Goal: Task Accomplishment & Management: Manage account settings

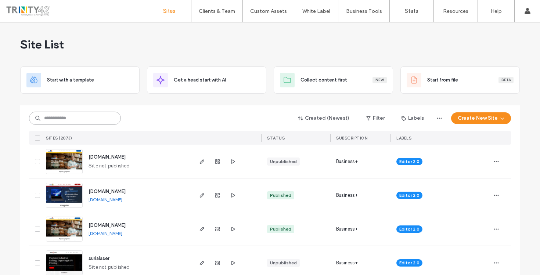
click at [108, 117] on input at bounding box center [75, 118] width 92 height 13
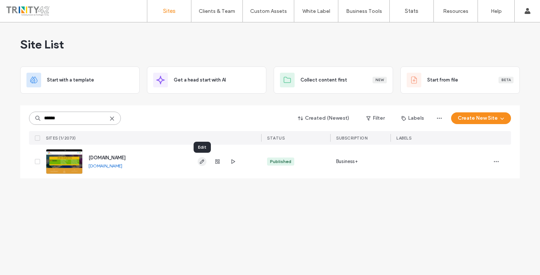
type input "******"
click at [203, 161] on use "button" at bounding box center [202, 161] width 4 height 4
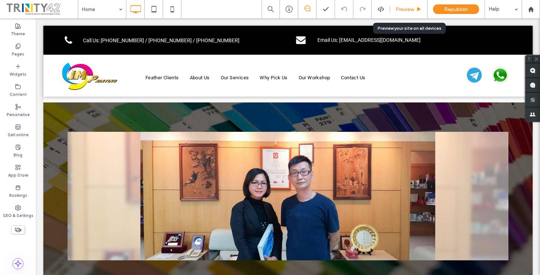
click at [411, 10] on span "Preview" at bounding box center [404, 9] width 18 height 6
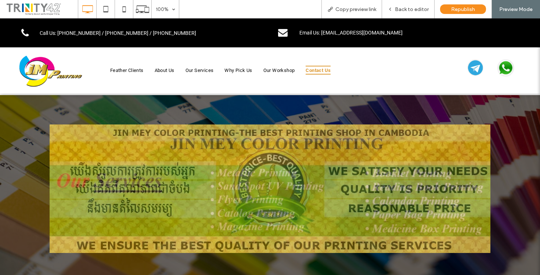
click at [310, 69] on span "Contact Us" at bounding box center [317, 70] width 25 height 9
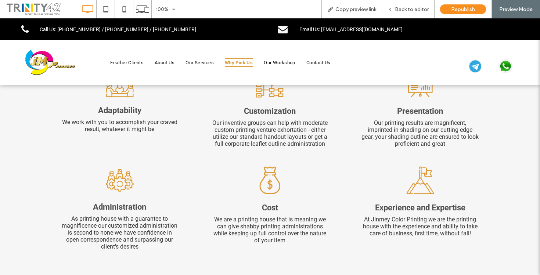
scroll to position [1566, 0]
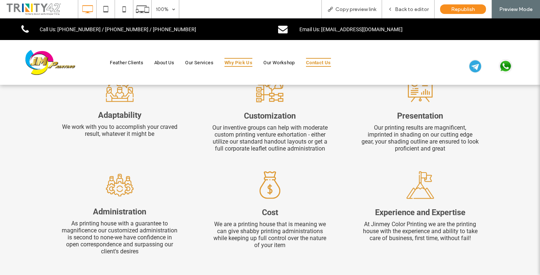
click at [316, 62] on span "Contact Us" at bounding box center [318, 62] width 25 height 9
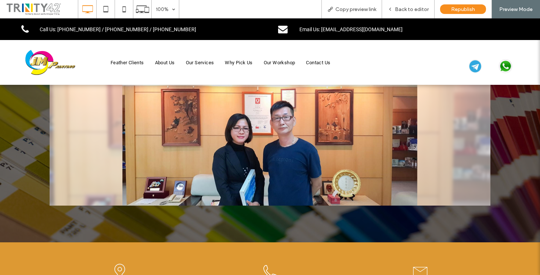
scroll to position [0, 0]
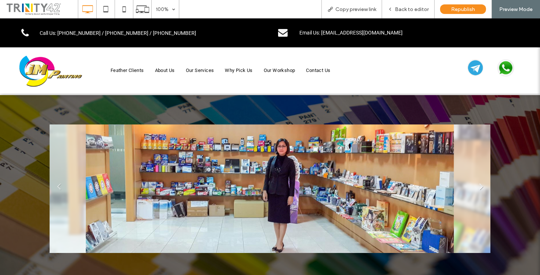
click at [478, 188] on link "Next" at bounding box center [480, 185] width 11 height 11
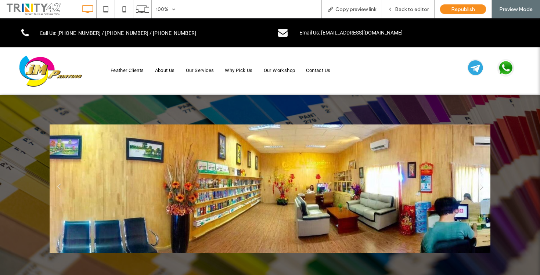
click at [478, 188] on link "Next" at bounding box center [480, 185] width 11 height 11
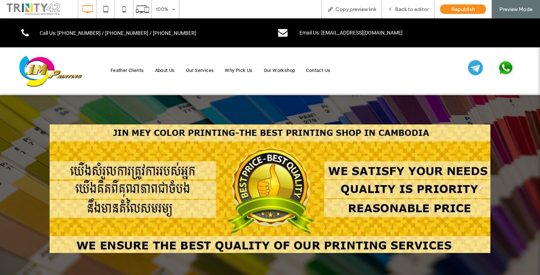
click at [478, 188] on link "Next" at bounding box center [480, 185] width 11 height 11
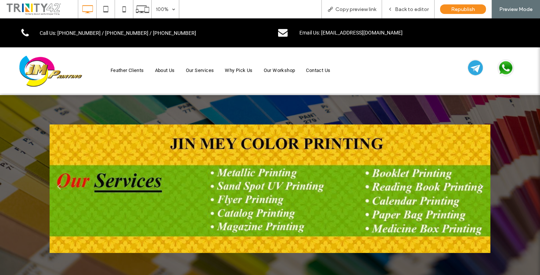
click at [478, 188] on link "Next" at bounding box center [480, 185] width 11 height 11
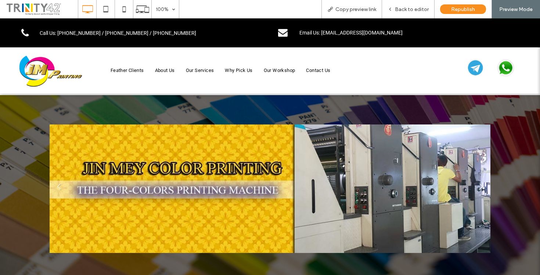
click at [478, 188] on link "Next" at bounding box center [480, 185] width 11 height 11
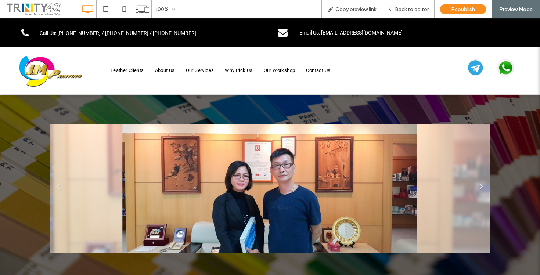
click at [478, 188] on link "Next" at bounding box center [480, 185] width 11 height 11
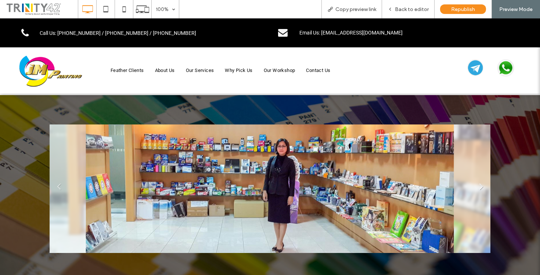
click at [478, 188] on link "Next" at bounding box center [480, 185] width 11 height 11
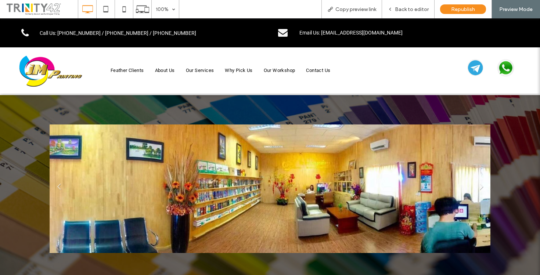
click at [478, 188] on link "Next" at bounding box center [480, 185] width 11 height 11
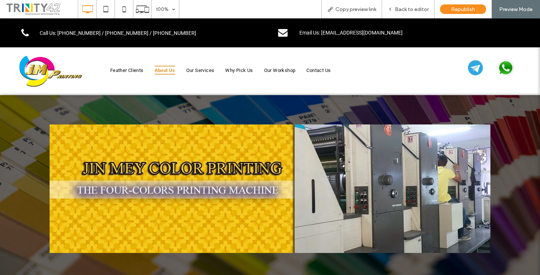
click at [167, 68] on span "About Us" at bounding box center [165, 70] width 21 height 9
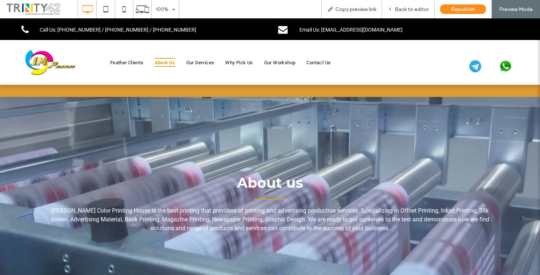
scroll to position [296, 0]
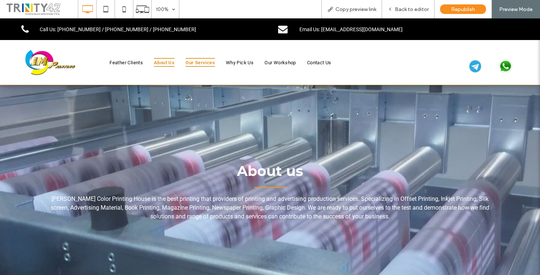
click at [206, 63] on span "Our Services" at bounding box center [199, 62] width 29 height 9
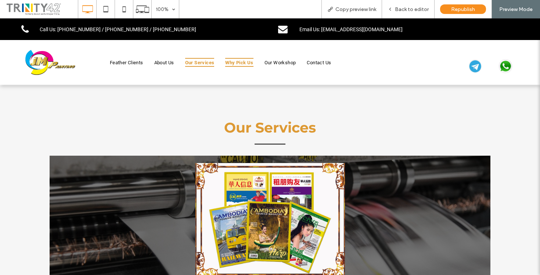
scroll to position [755, 0]
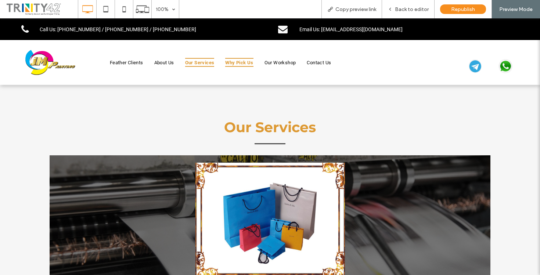
click at [233, 65] on span "Why Pick Us" at bounding box center [239, 62] width 28 height 9
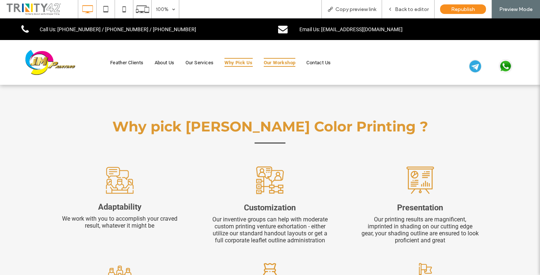
scroll to position [1475, 0]
click at [277, 65] on span "Our Workshop" at bounding box center [280, 62] width 32 height 9
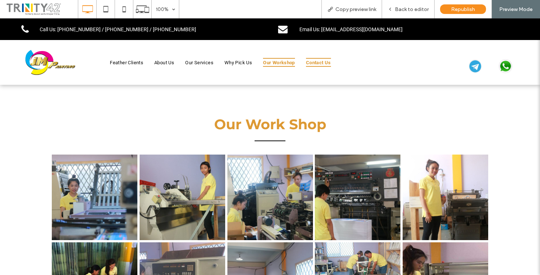
scroll to position [1191, 0]
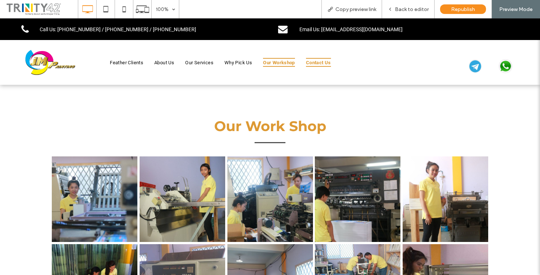
click at [326, 61] on span "Contact Us" at bounding box center [318, 62] width 25 height 9
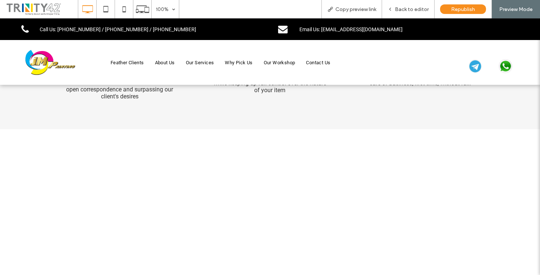
scroll to position [1722, 0]
click at [319, 61] on span "Contact Us" at bounding box center [317, 62] width 25 height 9
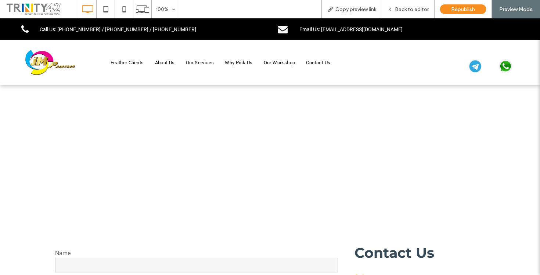
scroll to position [1761, 0]
click at [334, 191] on div at bounding box center [270, 154] width 540 height 128
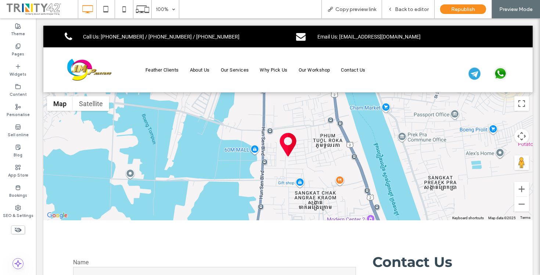
scroll to position [1778, 0]
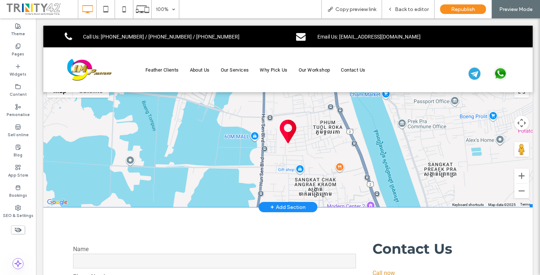
click at [285, 130] on span at bounding box center [287, 143] width 489 height 128
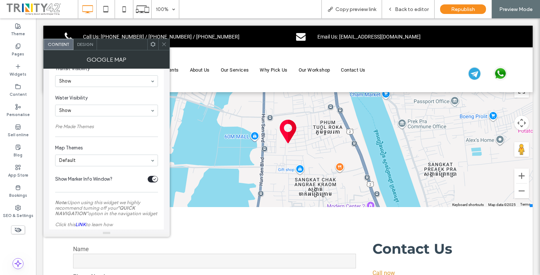
scroll to position [287, 0]
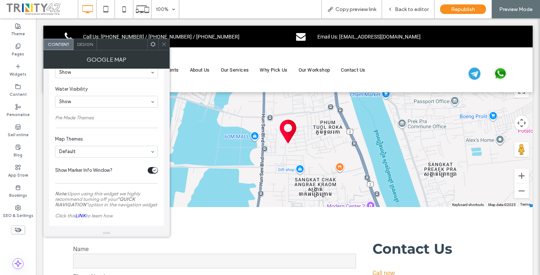
click at [85, 46] on span "Design" at bounding box center [85, 44] width 16 height 6
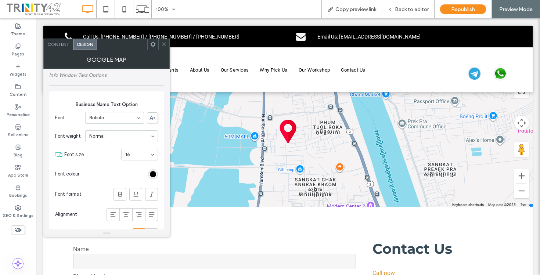
click at [153, 41] on icon at bounding box center [153, 44] width 6 height 6
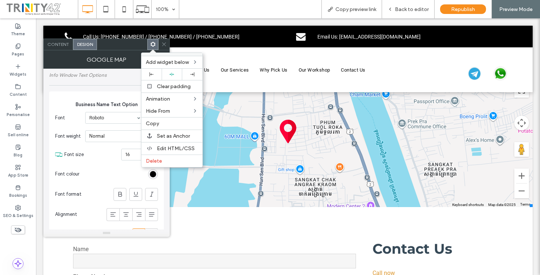
click at [167, 43] on div at bounding box center [163, 44] width 11 height 11
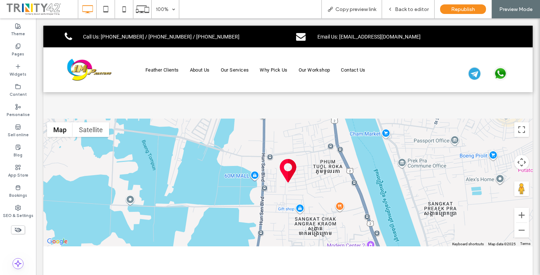
scroll to position [1727, 0]
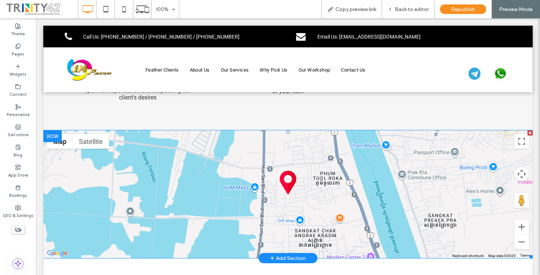
click at [286, 178] on span at bounding box center [287, 194] width 489 height 128
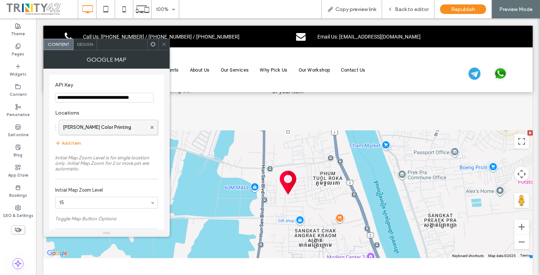
click at [105, 127] on label "Jin Mey Color Printing" at bounding box center [105, 127] width 84 height 15
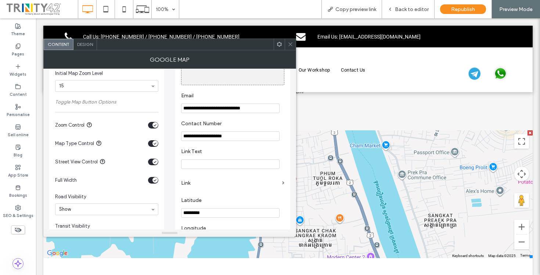
scroll to position [122, 0]
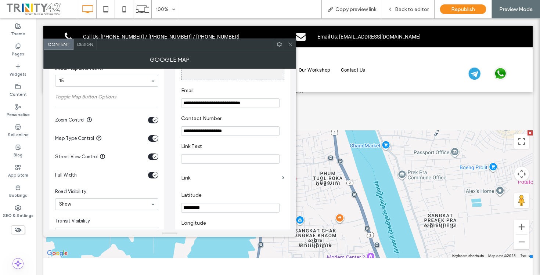
click at [202, 134] on input "**********" at bounding box center [230, 131] width 98 height 10
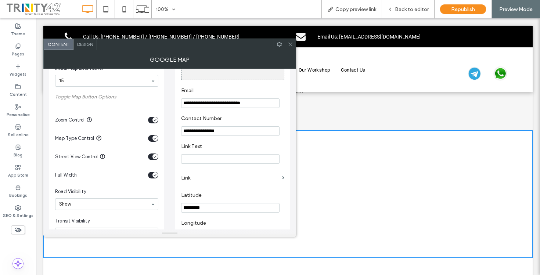
click at [202, 134] on input "**********" at bounding box center [230, 131] width 98 height 10
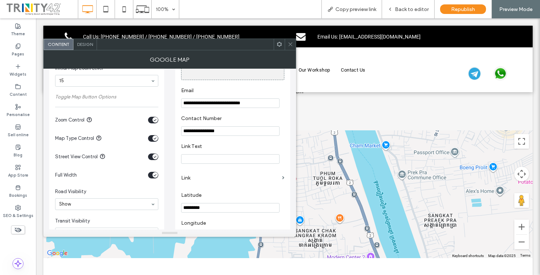
click at [290, 44] on use at bounding box center [290, 45] width 4 height 4
type input "**********"
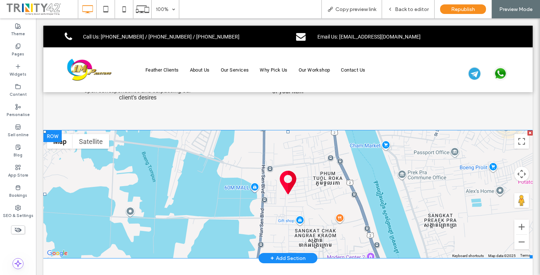
click at [288, 180] on span at bounding box center [287, 194] width 489 height 128
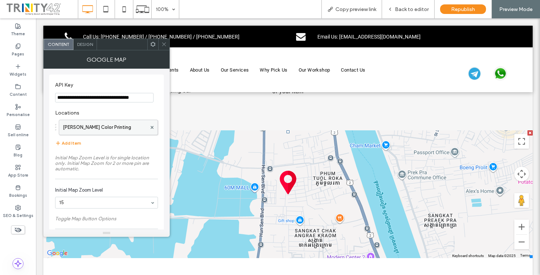
click at [105, 127] on label "Jin Mey Color Printing" at bounding box center [105, 127] width 84 height 15
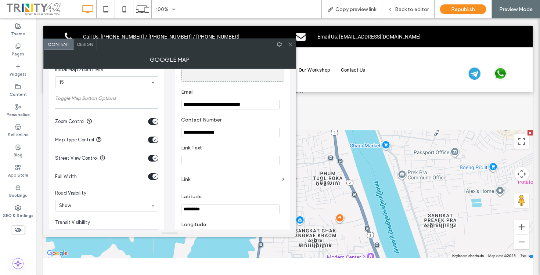
scroll to position [123, 0]
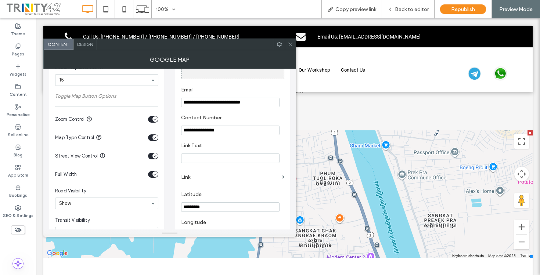
click at [195, 132] on input "**********" at bounding box center [230, 131] width 98 height 10
click at [291, 44] on icon at bounding box center [290, 44] width 6 height 6
type input "**********"
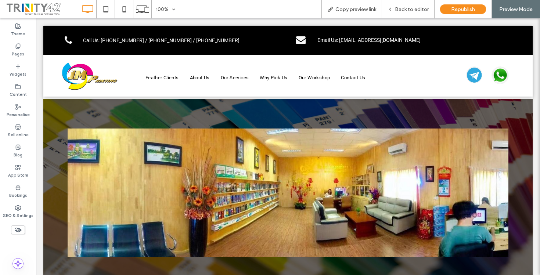
scroll to position [0, 0]
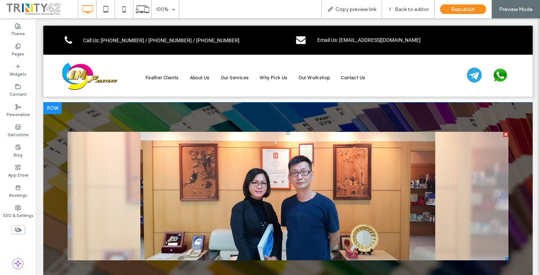
click at [466, 215] on li "Slide title Write your caption here Button" at bounding box center [288, 196] width 441 height 128
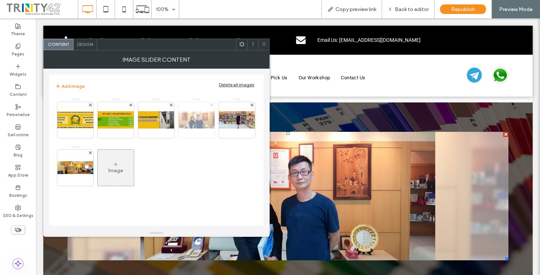
click at [212, 105] on use at bounding box center [211, 105] width 3 height 3
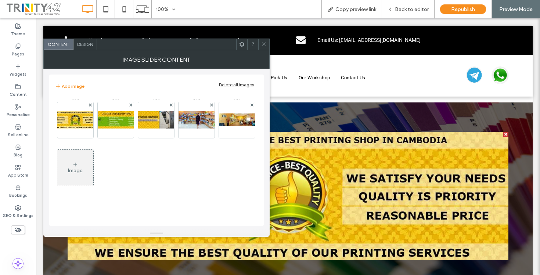
click at [264, 42] on icon at bounding box center [264, 44] width 6 height 6
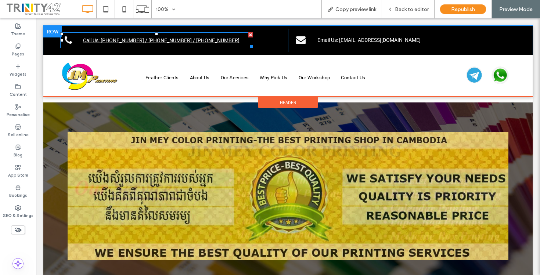
click at [222, 37] on link "Call Us: [PHONE_NUMBER] / [PHONE_NUMBER] / [PHONE_NUMBER]" at bounding box center [156, 40] width 193 height 16
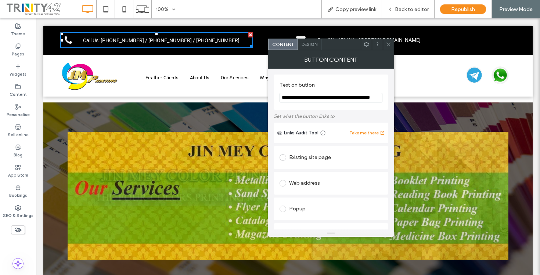
click at [366, 99] on input "**********" at bounding box center [330, 98] width 103 height 10
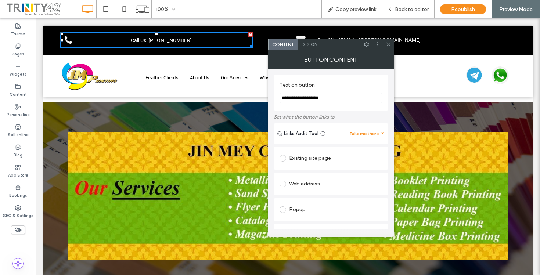
type input "**********"
click at [388, 43] on icon at bounding box center [388, 44] width 6 height 6
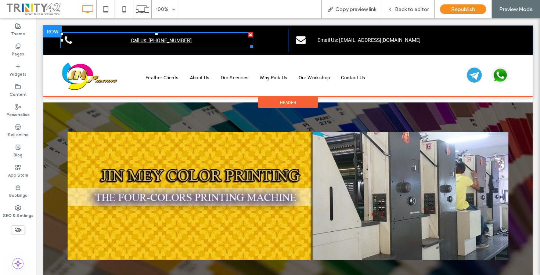
click at [169, 41] on span "Call Us: 012 880 968" at bounding box center [161, 40] width 66 height 13
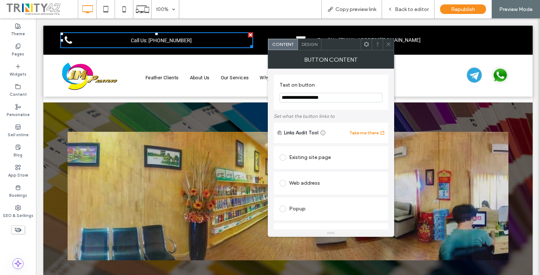
click at [367, 47] on span at bounding box center [366, 44] width 6 height 11
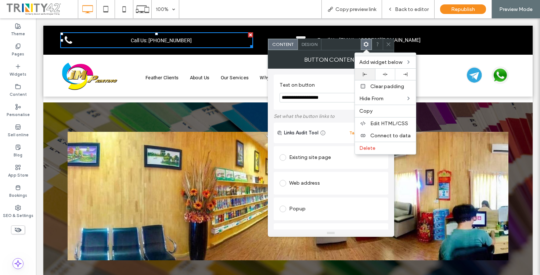
click at [367, 73] on div at bounding box center [364, 74] width 13 height 4
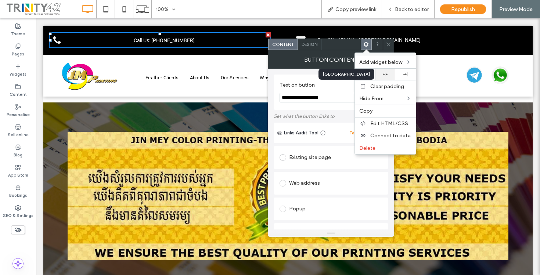
click at [388, 76] on div at bounding box center [385, 74] width 13 height 5
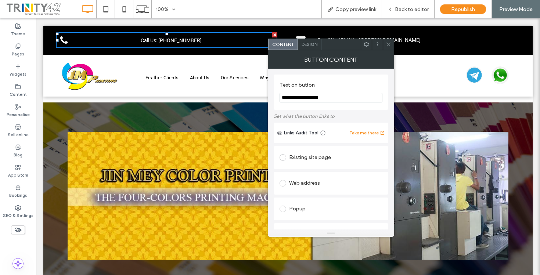
click at [144, 39] on span "Call Us: 012 880 968" at bounding box center [171, 40] width 66 height 13
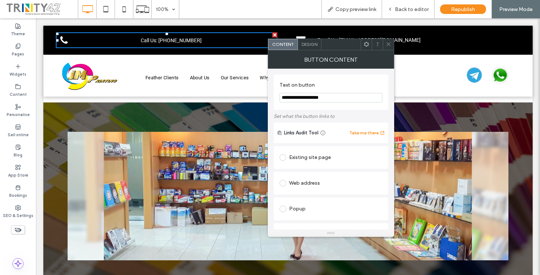
click at [387, 43] on icon at bounding box center [388, 44] width 6 height 6
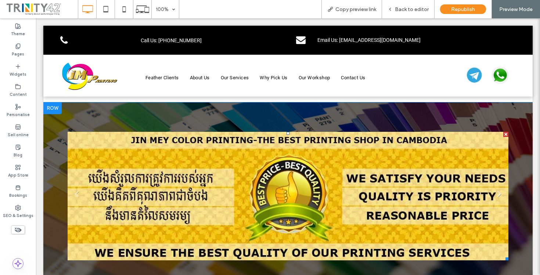
click at [496, 195] on link "Next" at bounding box center [498, 193] width 11 height 11
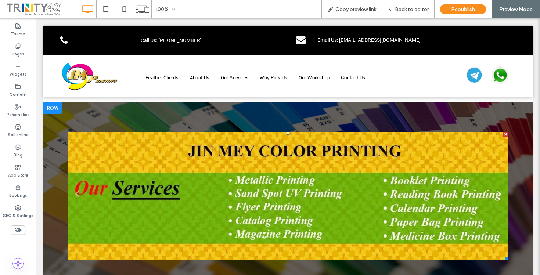
click at [496, 195] on link "Next" at bounding box center [498, 193] width 11 height 11
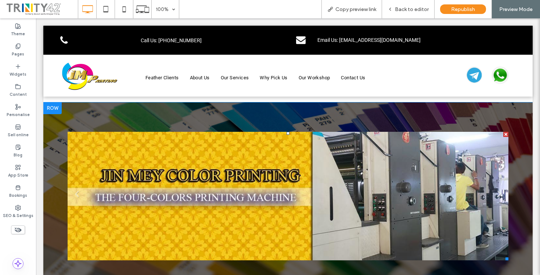
click at [496, 195] on link "Next" at bounding box center [498, 193] width 11 height 11
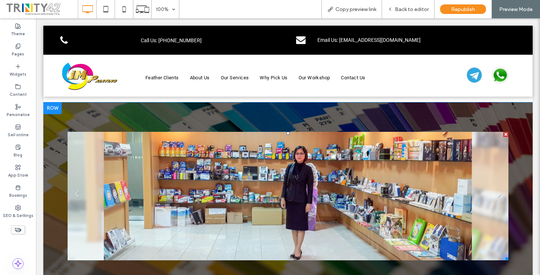
click at [496, 195] on link "Next" at bounding box center [498, 193] width 11 height 11
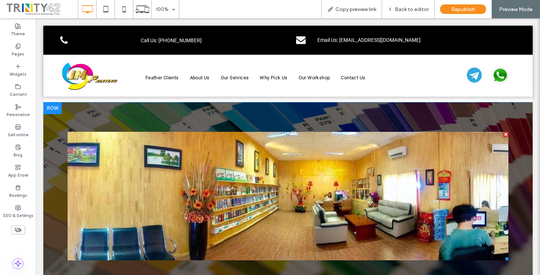
click at [496, 195] on link "Next" at bounding box center [498, 193] width 11 height 11
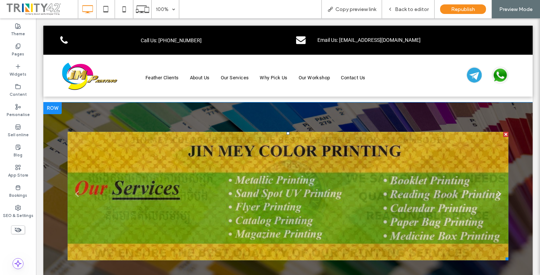
click at [496, 195] on link "Next" at bounding box center [498, 193] width 11 height 11
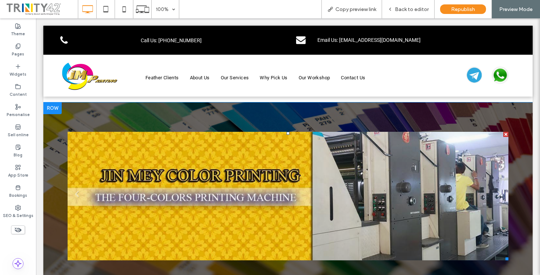
click at [496, 195] on link "Next" at bounding box center [498, 193] width 11 height 11
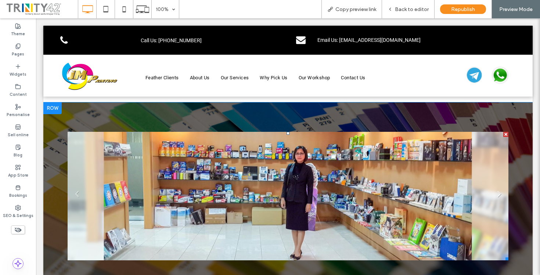
click at [496, 195] on link "Next" at bounding box center [498, 193] width 11 height 11
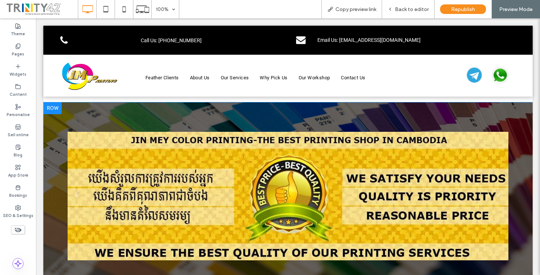
click at [329, 183] on li "Slide title Write your caption here Button" at bounding box center [288, 196] width 441 height 128
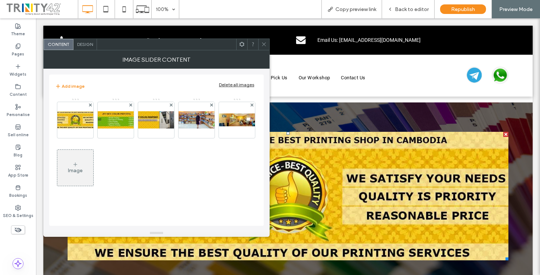
click at [80, 160] on div "Image" at bounding box center [75, 168] width 36 height 35
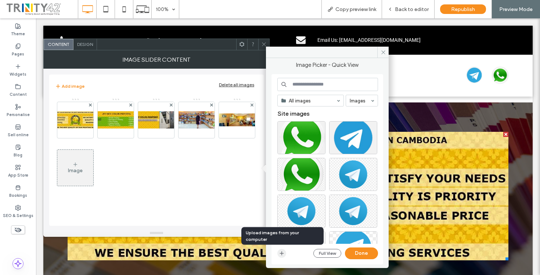
click at [280, 256] on icon "button" at bounding box center [282, 253] width 6 height 6
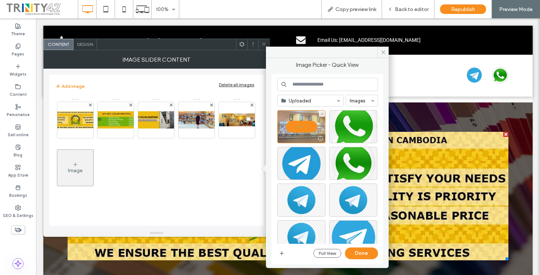
click at [298, 123] on div at bounding box center [301, 126] width 48 height 33
click at [307, 127] on div "Select" at bounding box center [301, 126] width 48 height 33
click at [361, 254] on button "Done" at bounding box center [361, 253] width 33 height 12
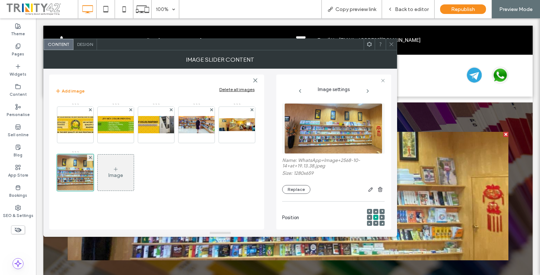
click at [391, 44] on icon at bounding box center [391, 44] width 6 height 6
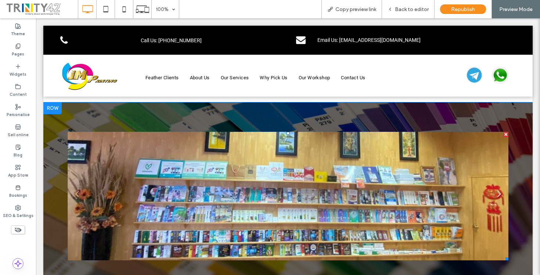
click at [497, 194] on link "Next" at bounding box center [498, 193] width 11 height 11
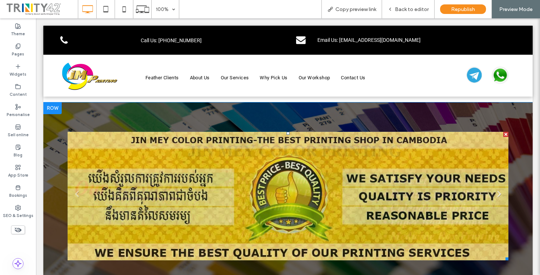
click at [497, 194] on link "Next" at bounding box center [498, 193] width 11 height 11
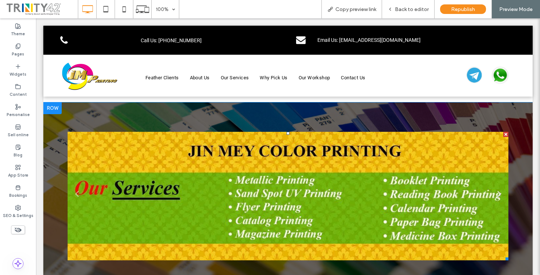
click at [497, 194] on link "Next" at bounding box center [498, 193] width 11 height 11
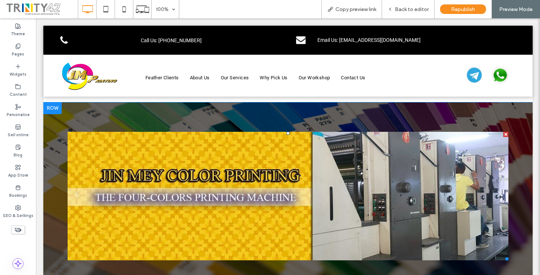
click at [497, 194] on link "Next" at bounding box center [498, 193] width 11 height 11
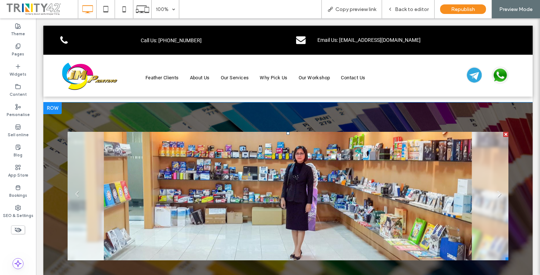
click at [497, 194] on link "Next" at bounding box center [498, 193] width 11 height 11
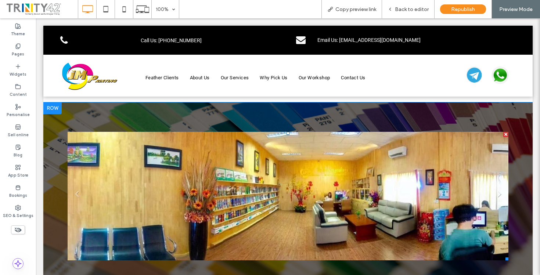
click at [497, 194] on link "Next" at bounding box center [498, 193] width 11 height 11
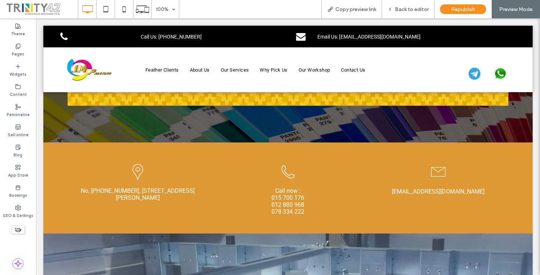
scroll to position [164, 0]
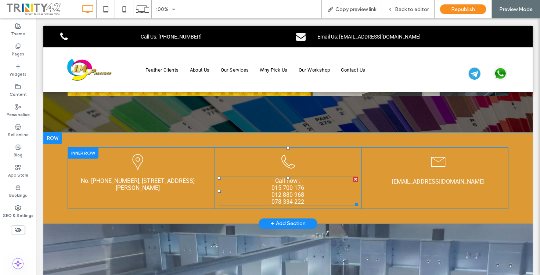
click at [301, 182] on h5 "Call now :" at bounding box center [288, 180] width 140 height 7
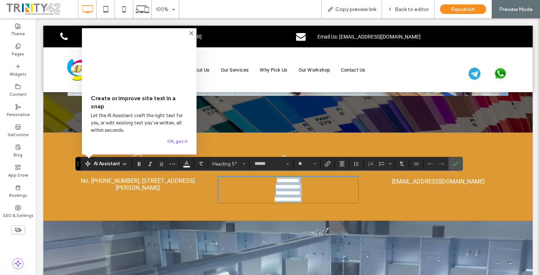
click at [301, 182] on h5 "**********" at bounding box center [288, 180] width 140 height 6
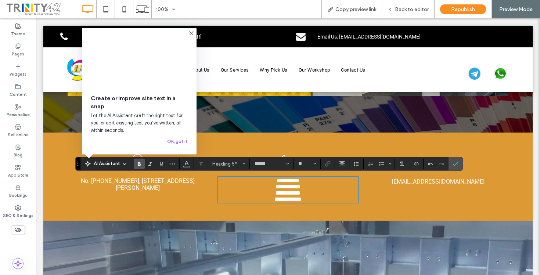
type input "**"
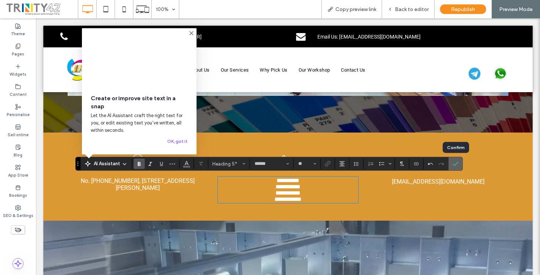
click at [455, 165] on icon "Confirm" at bounding box center [455, 164] width 6 height 6
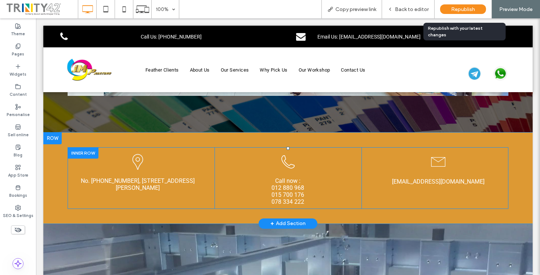
click at [461, 4] on div "Republish" at bounding box center [463, 9] width 46 height 10
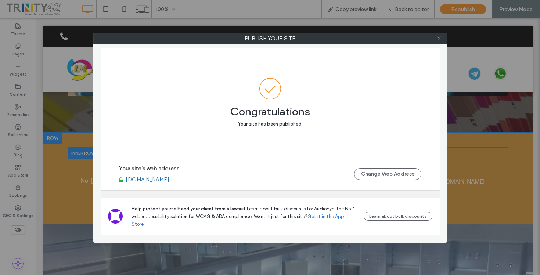
click at [438, 40] on icon at bounding box center [439, 39] width 6 height 6
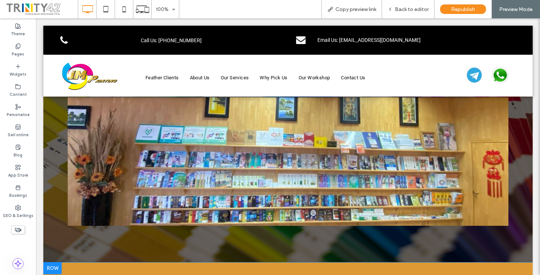
scroll to position [0, 0]
